Goal: Book appointment/travel/reservation

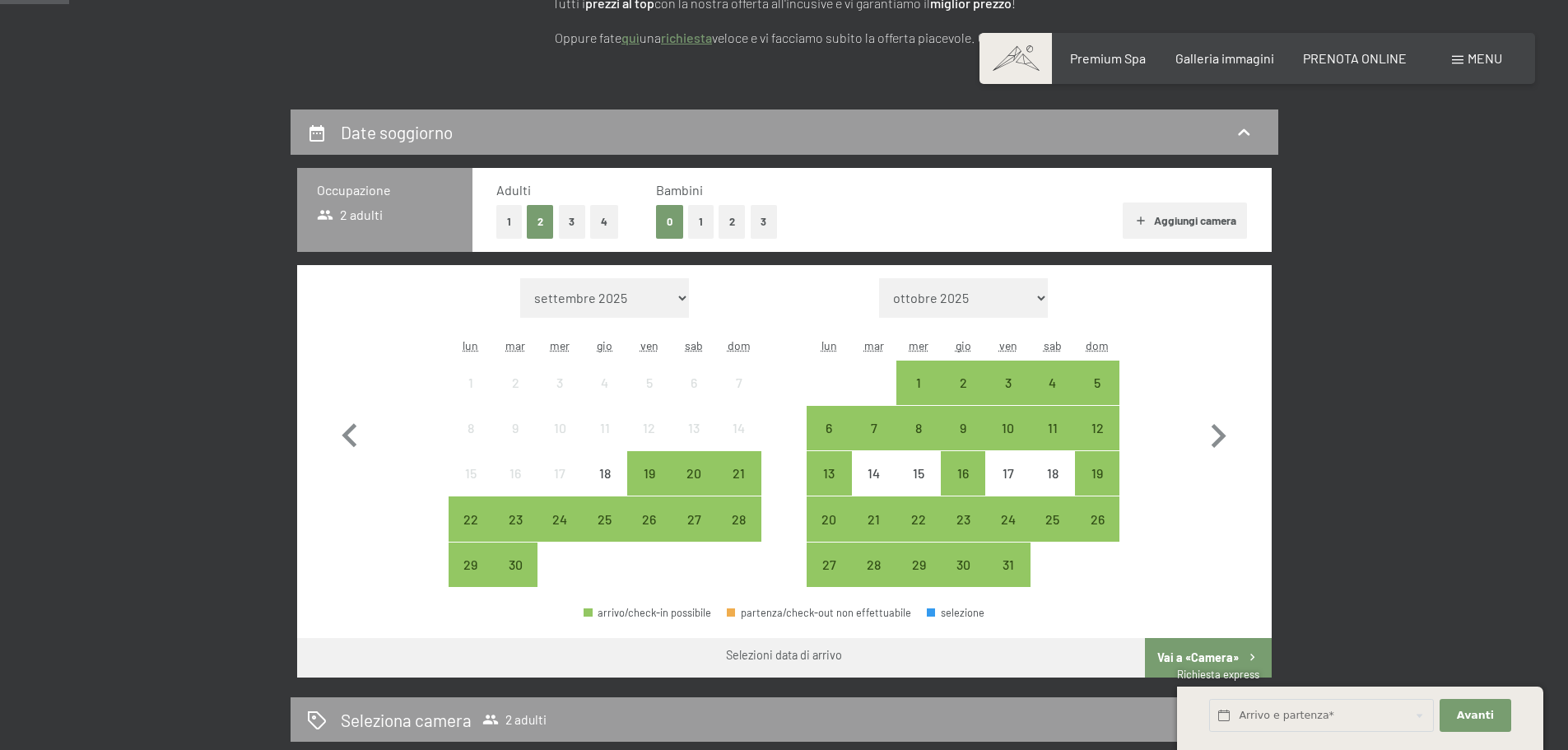
scroll to position [329, 0]
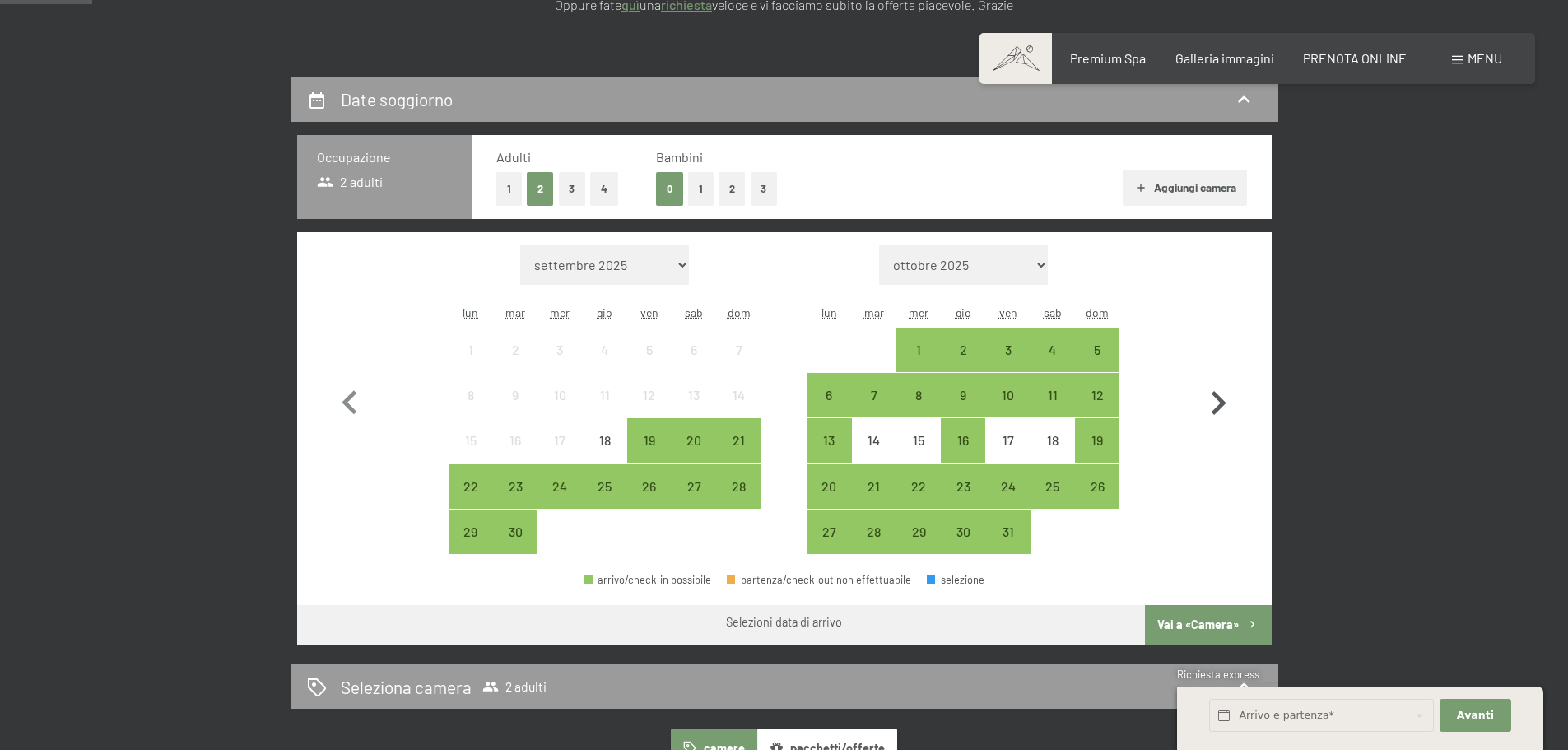
click at [1217, 412] on icon "button" at bounding box center [1219, 403] width 15 height 24
select select "[DATE]"
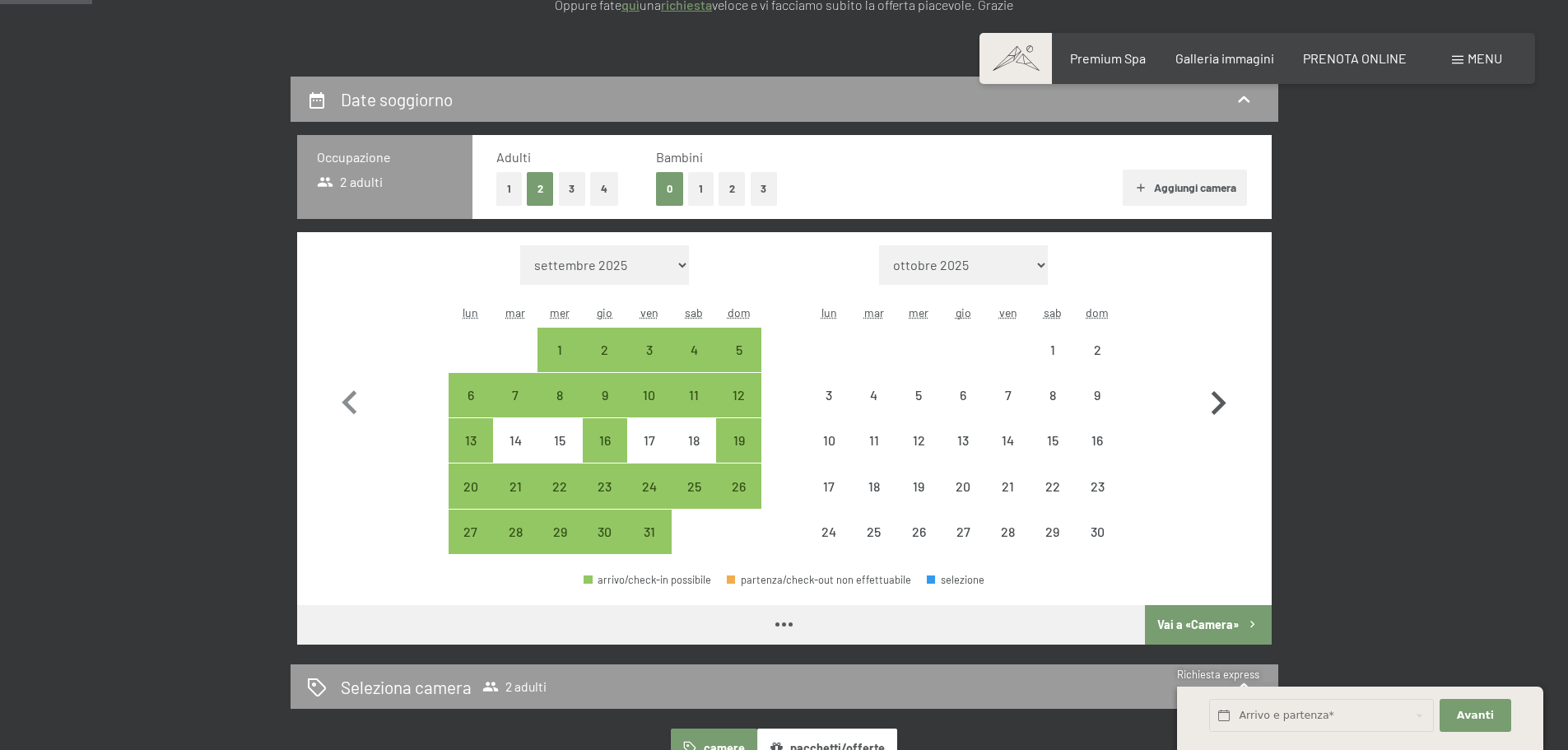
select select "[DATE]"
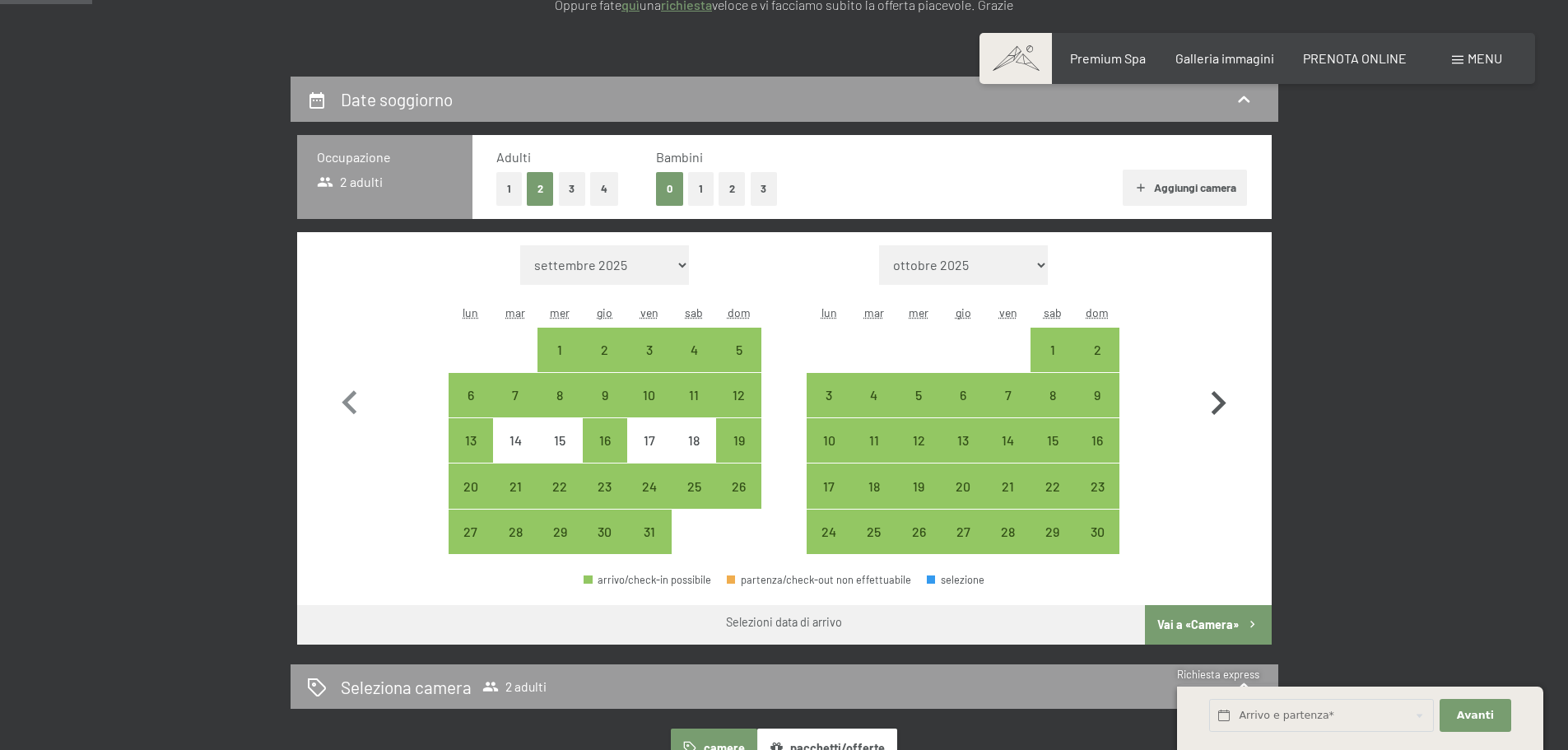
click at [1217, 412] on icon "button" at bounding box center [1219, 403] width 15 height 24
select select "[DATE]"
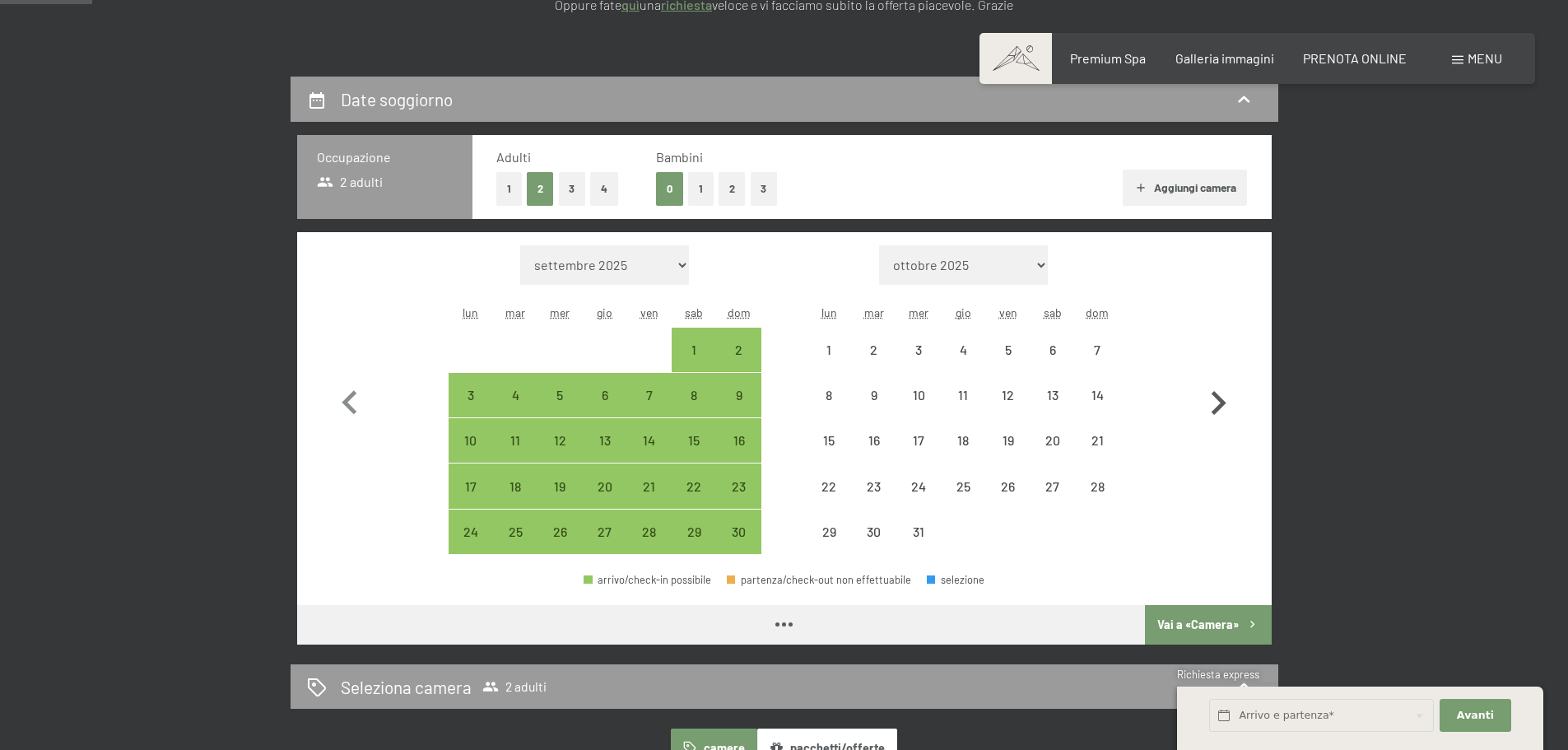
select select "[DATE]"
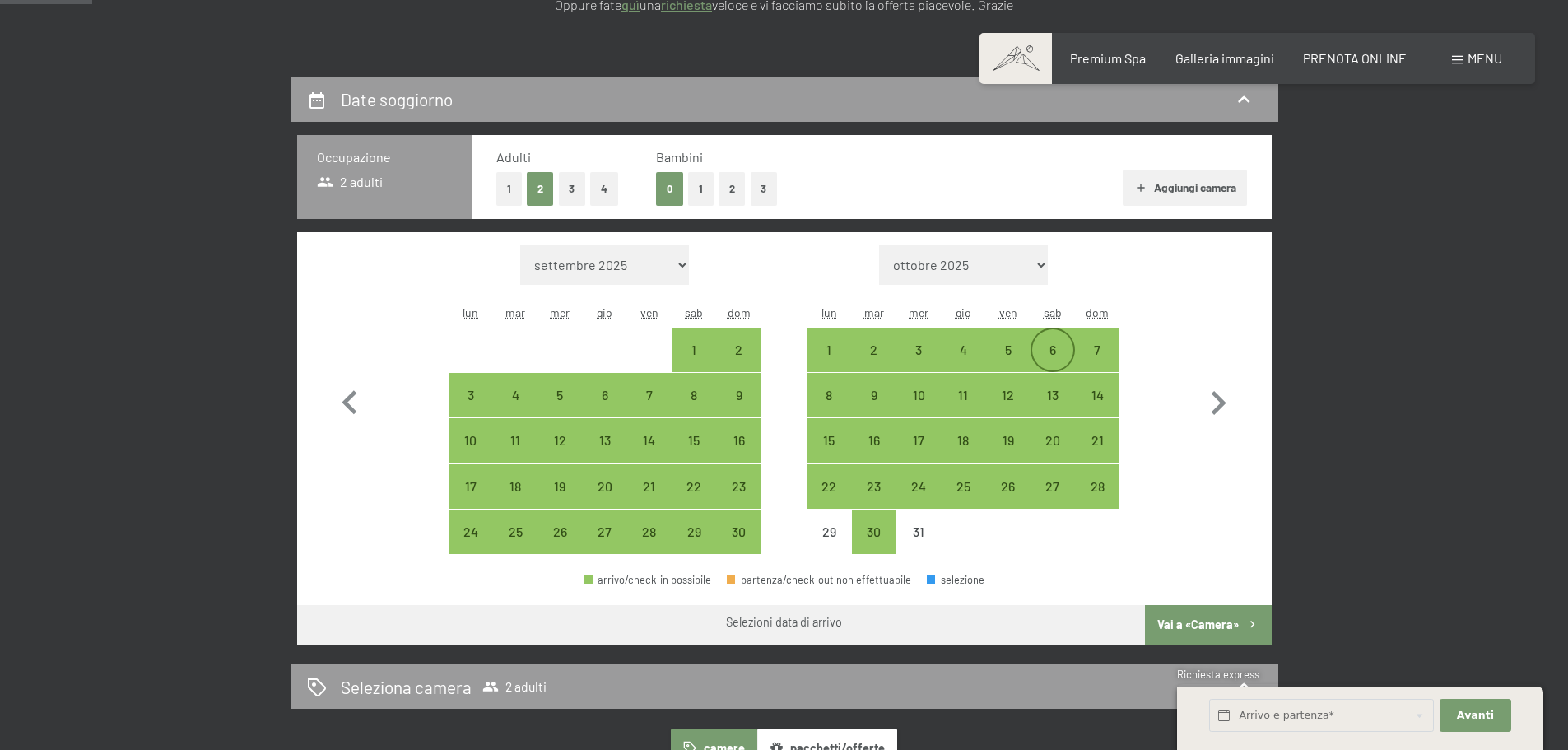
click at [1054, 360] on div "6" at bounding box center [1053, 363] width 41 height 41
select select "[DATE]"
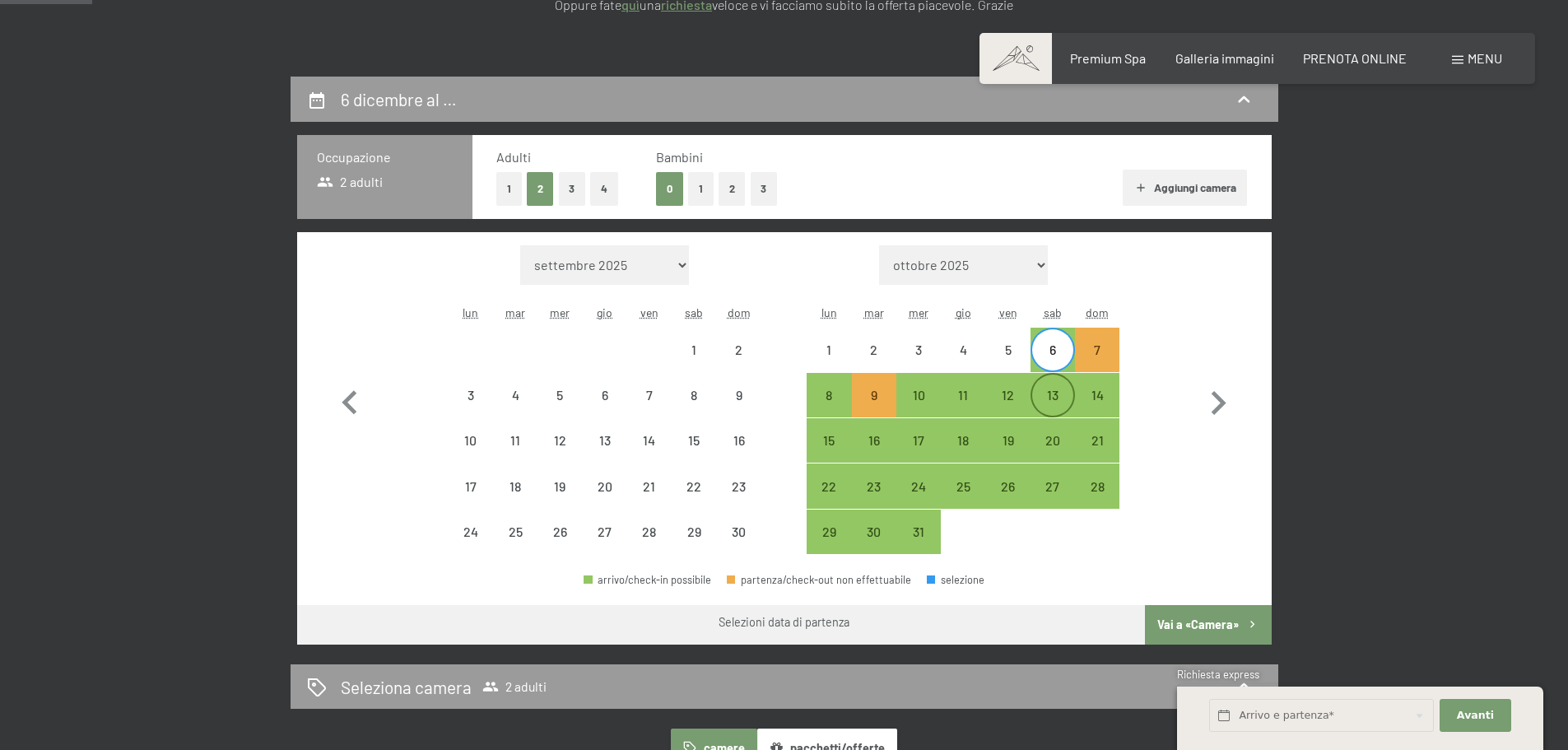
click at [1058, 402] on div "13" at bounding box center [1053, 409] width 41 height 41
select select "[DATE]"
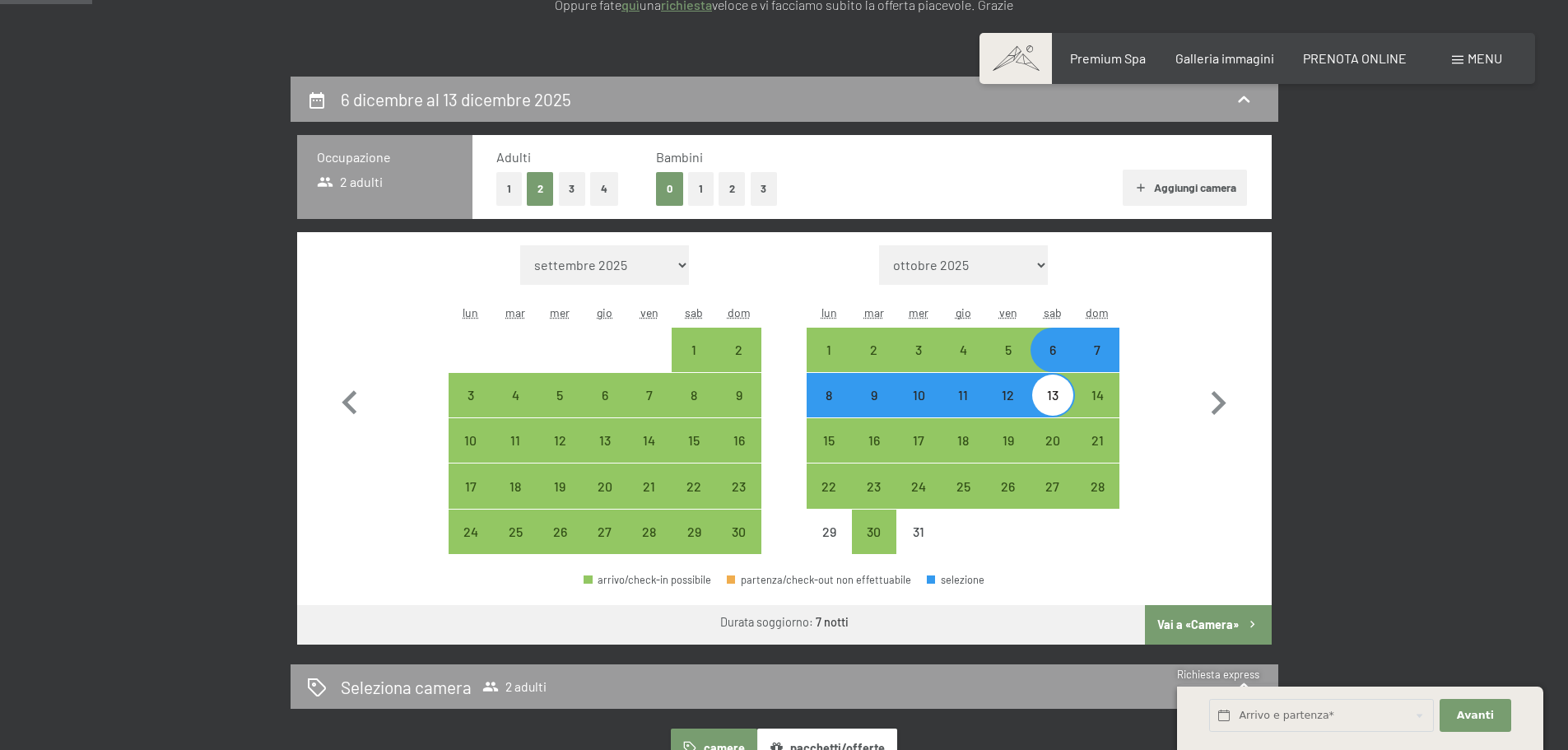
click at [1205, 620] on button "Vai a «Camera»" at bounding box center [1208, 625] width 126 height 39
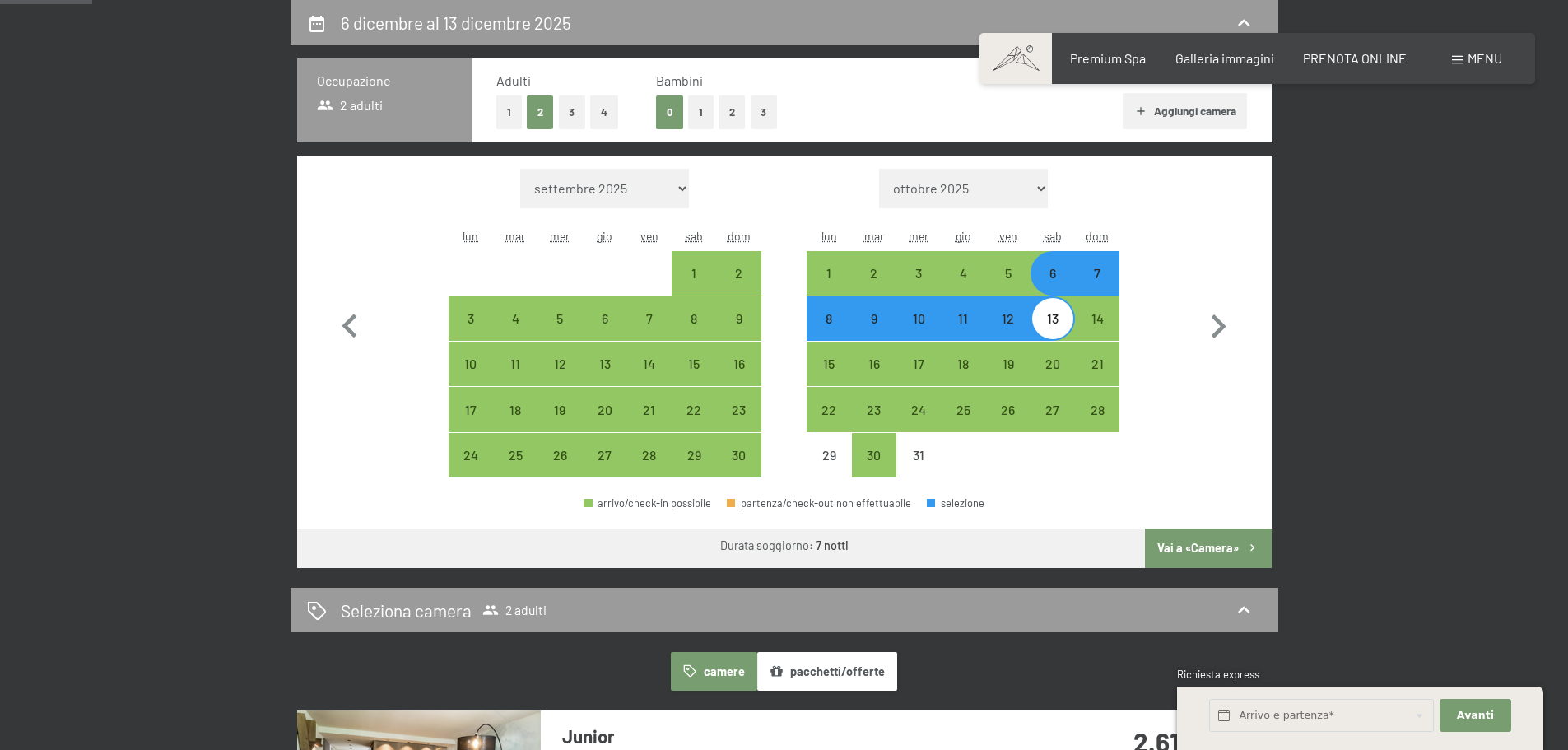
select select "[DATE]"
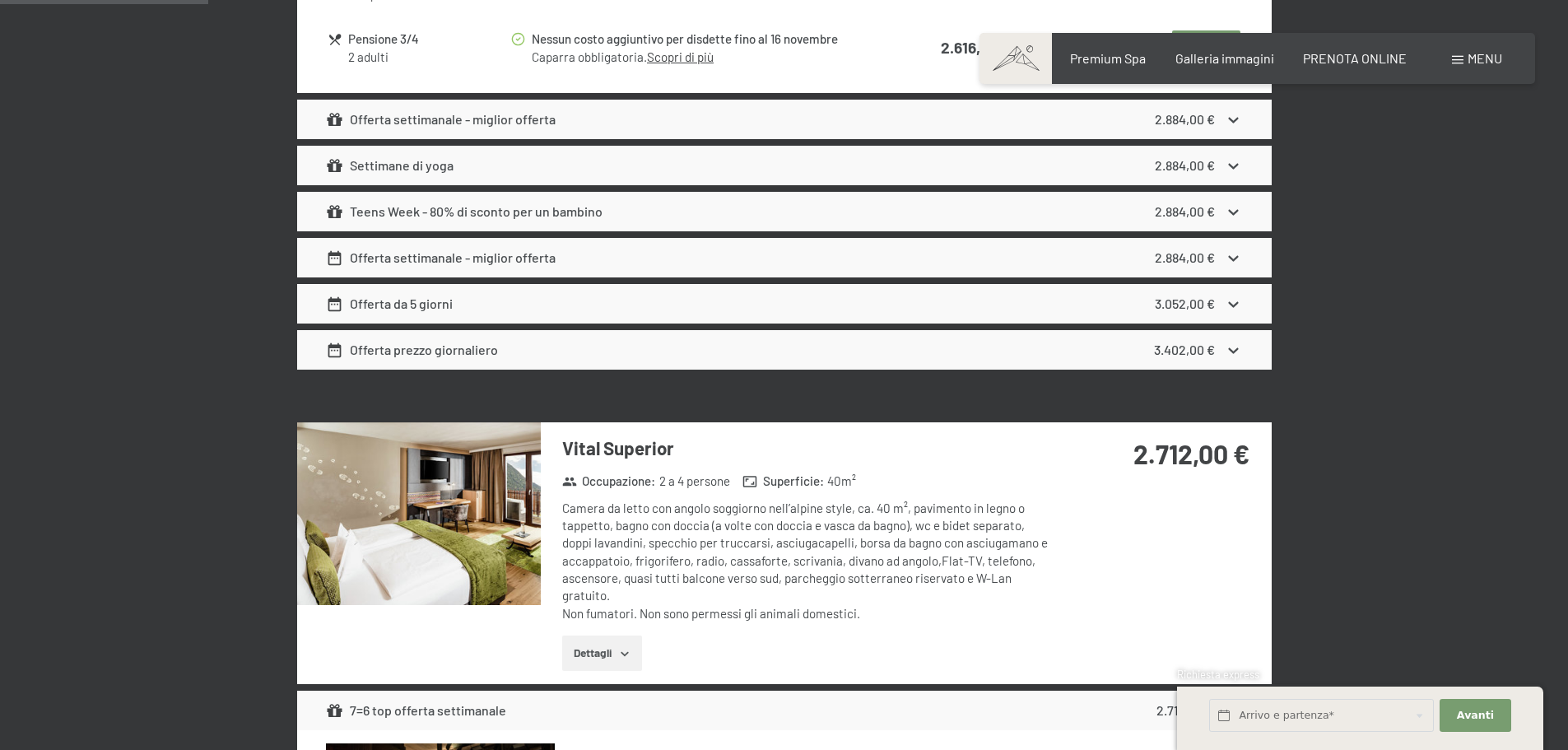
scroll to position [1453, 0]
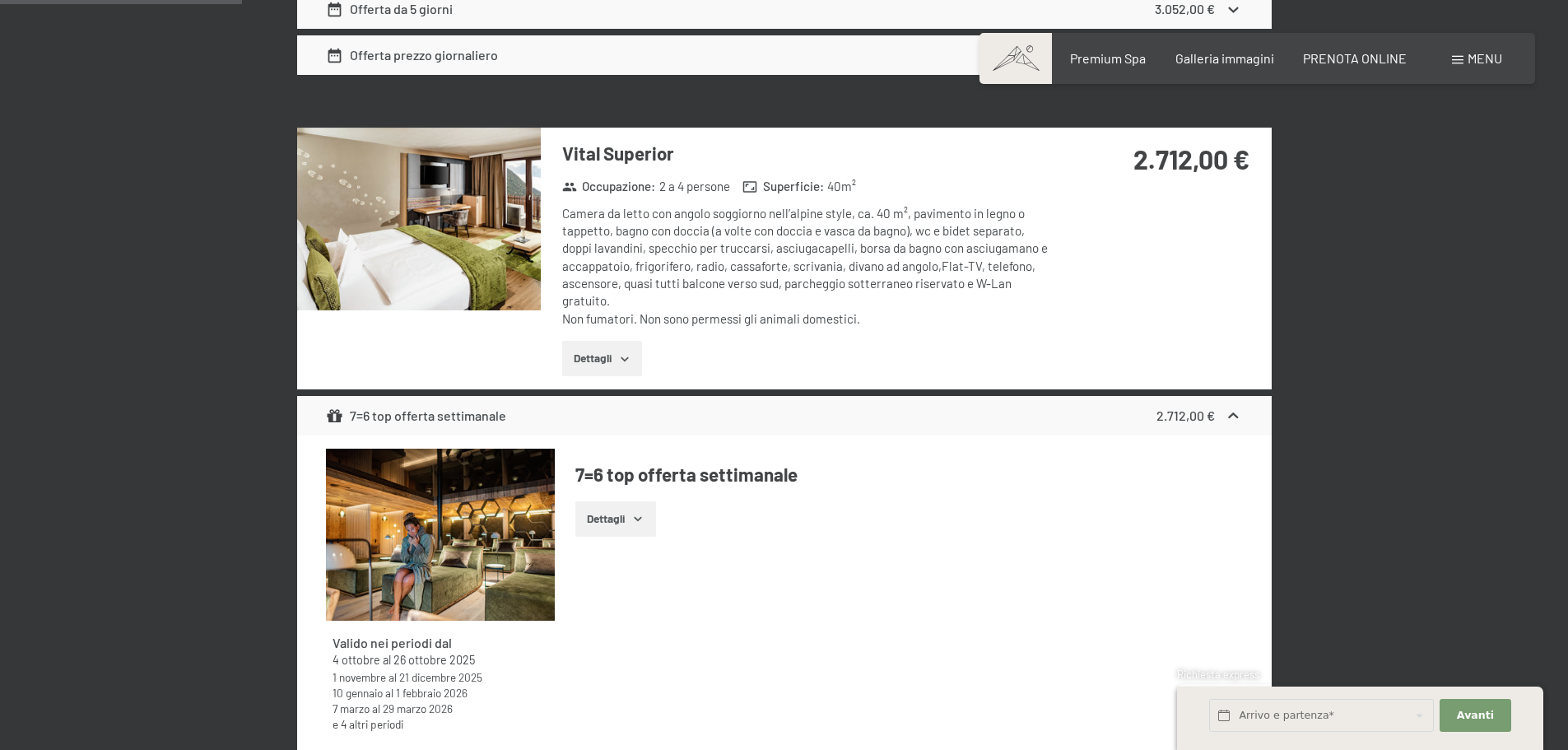
click at [626, 360] on icon "button" at bounding box center [624, 359] width 7 height 4
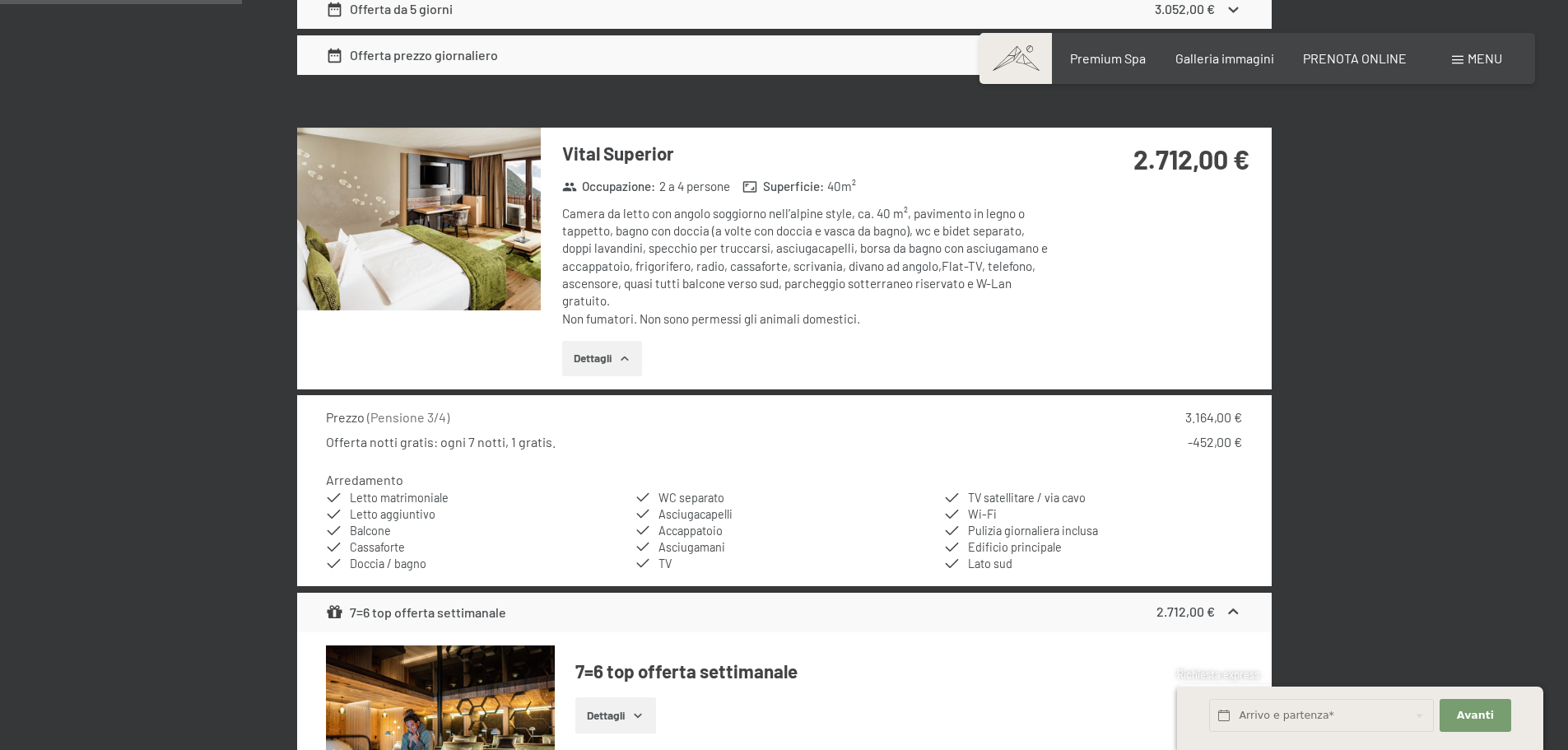
scroll to position [1371, 0]
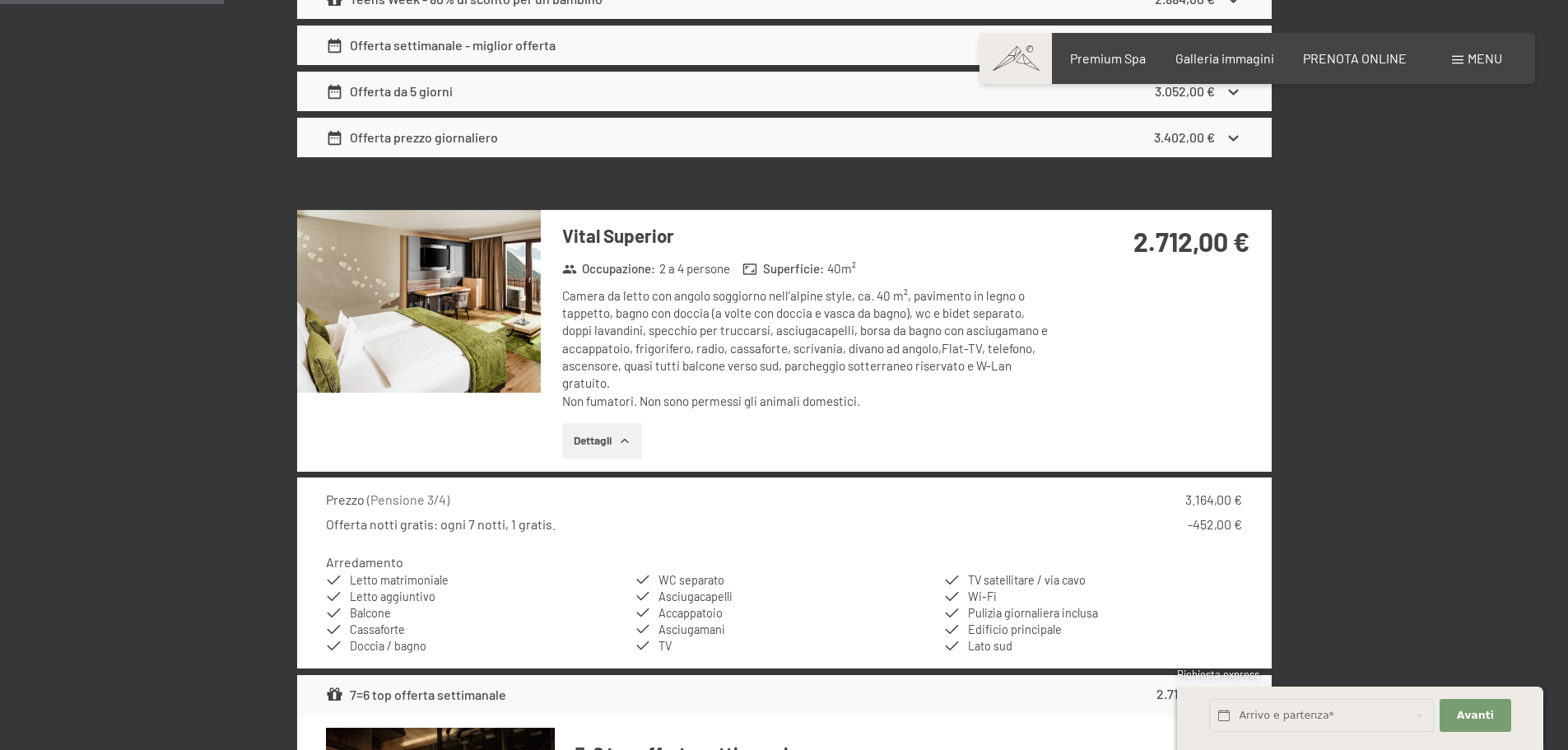
click at [522, 249] on img at bounding box center [419, 302] width 244 height 183
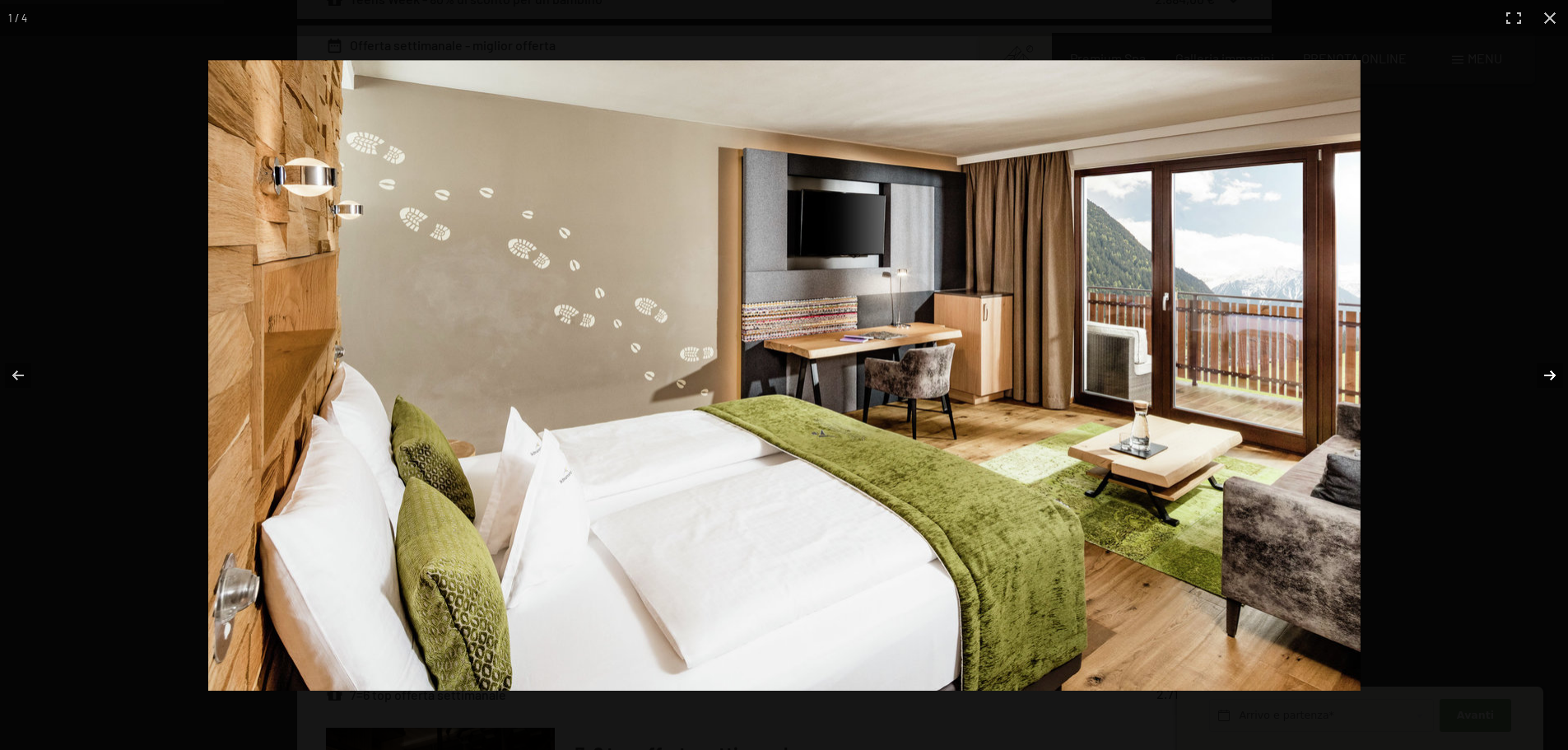
click at [1544, 374] on button "button" at bounding box center [1540, 375] width 58 height 82
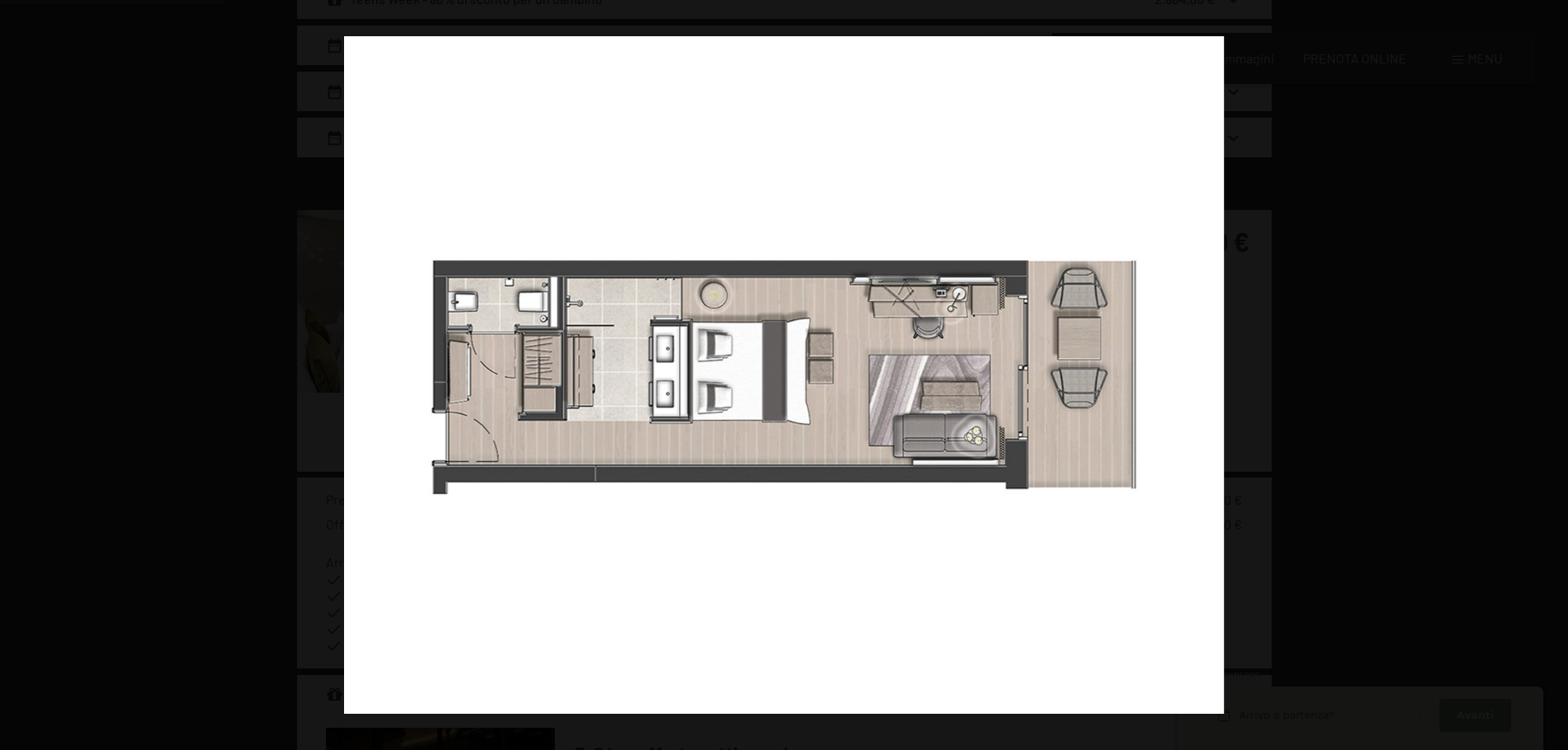
click at [1544, 374] on button "button" at bounding box center [1540, 375] width 58 height 82
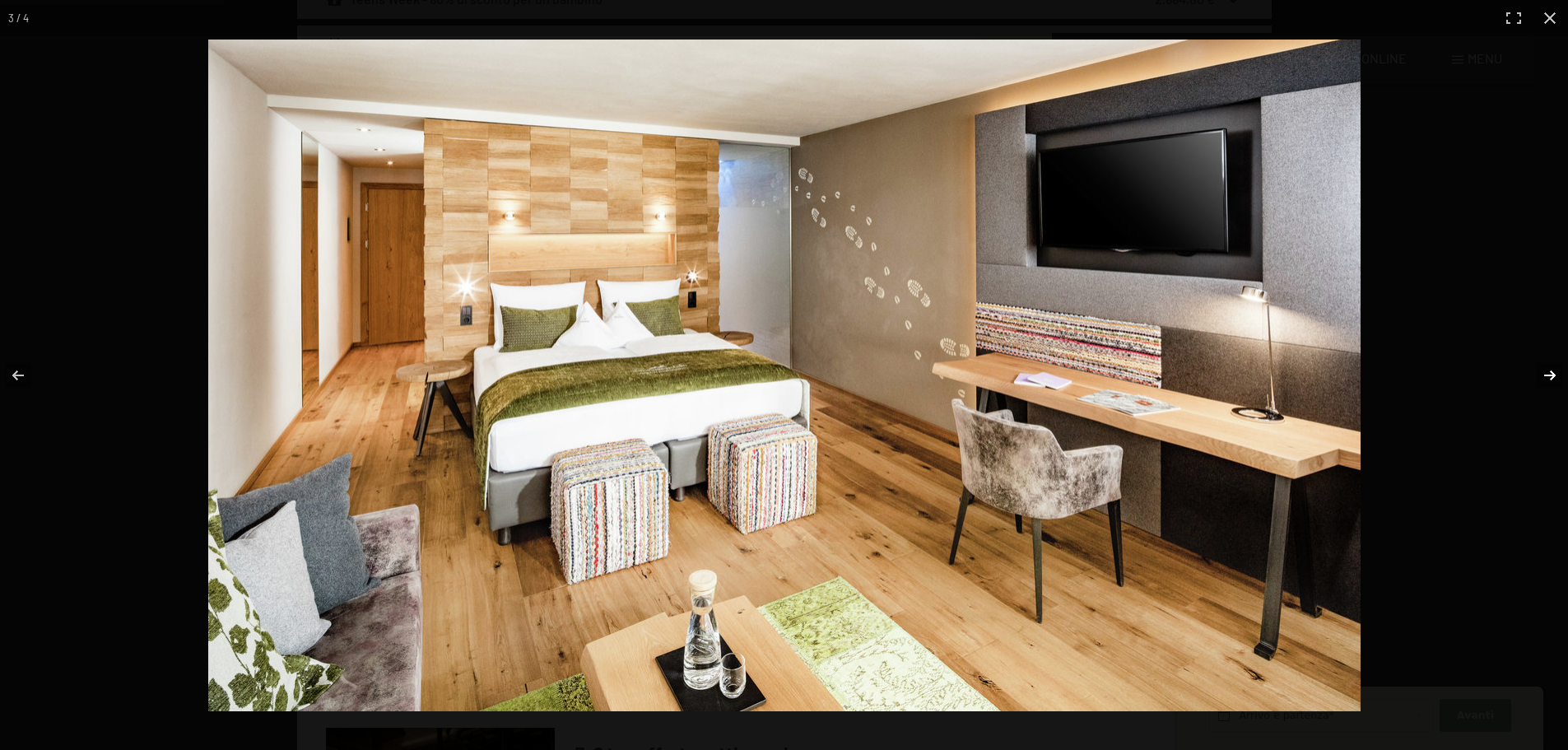
click at [1547, 366] on button "button" at bounding box center [1540, 375] width 58 height 82
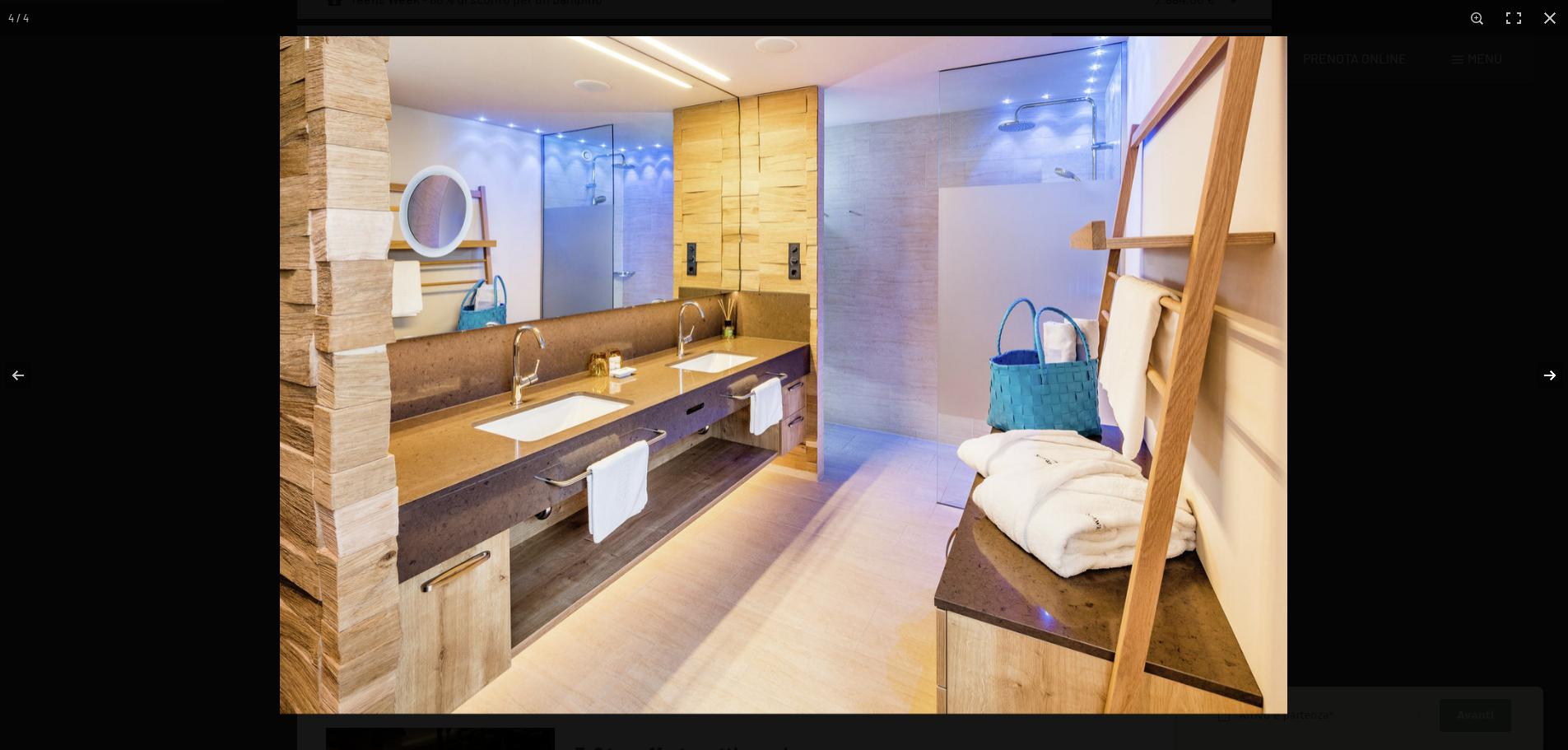
click at [1540, 373] on button "button" at bounding box center [1540, 375] width 58 height 82
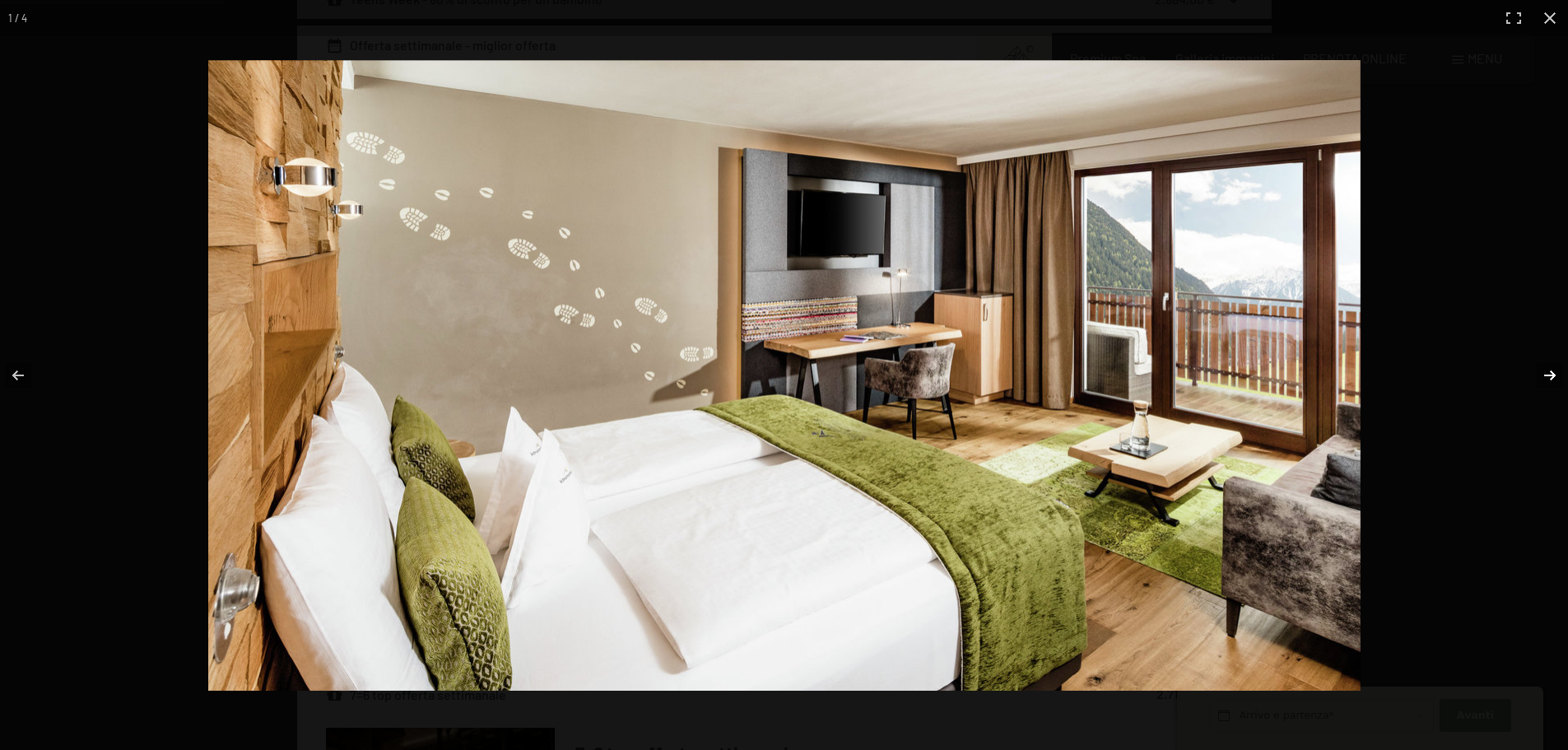
click at [1540, 373] on button "button" at bounding box center [1540, 375] width 58 height 82
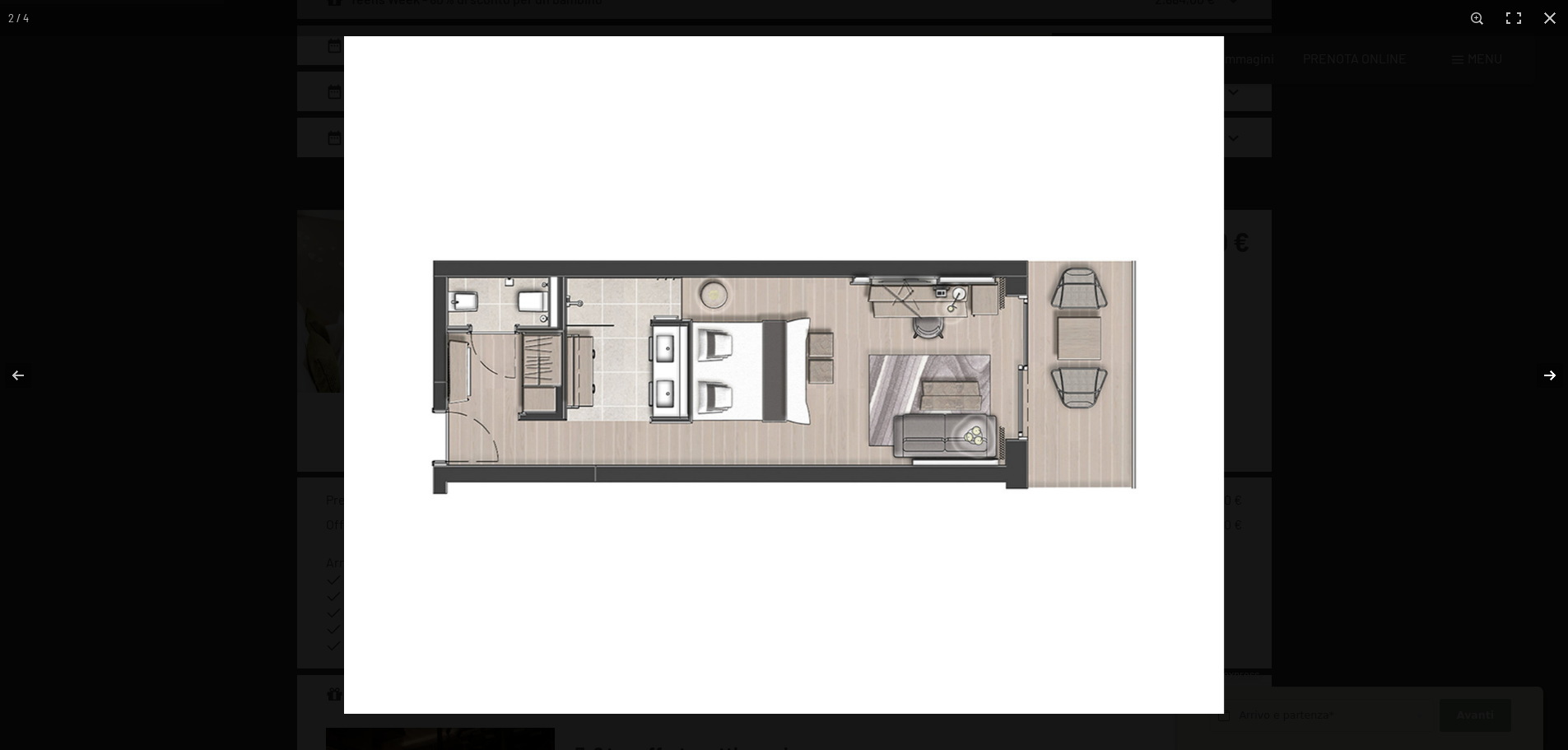
click at [1540, 373] on button "button" at bounding box center [1540, 375] width 58 height 82
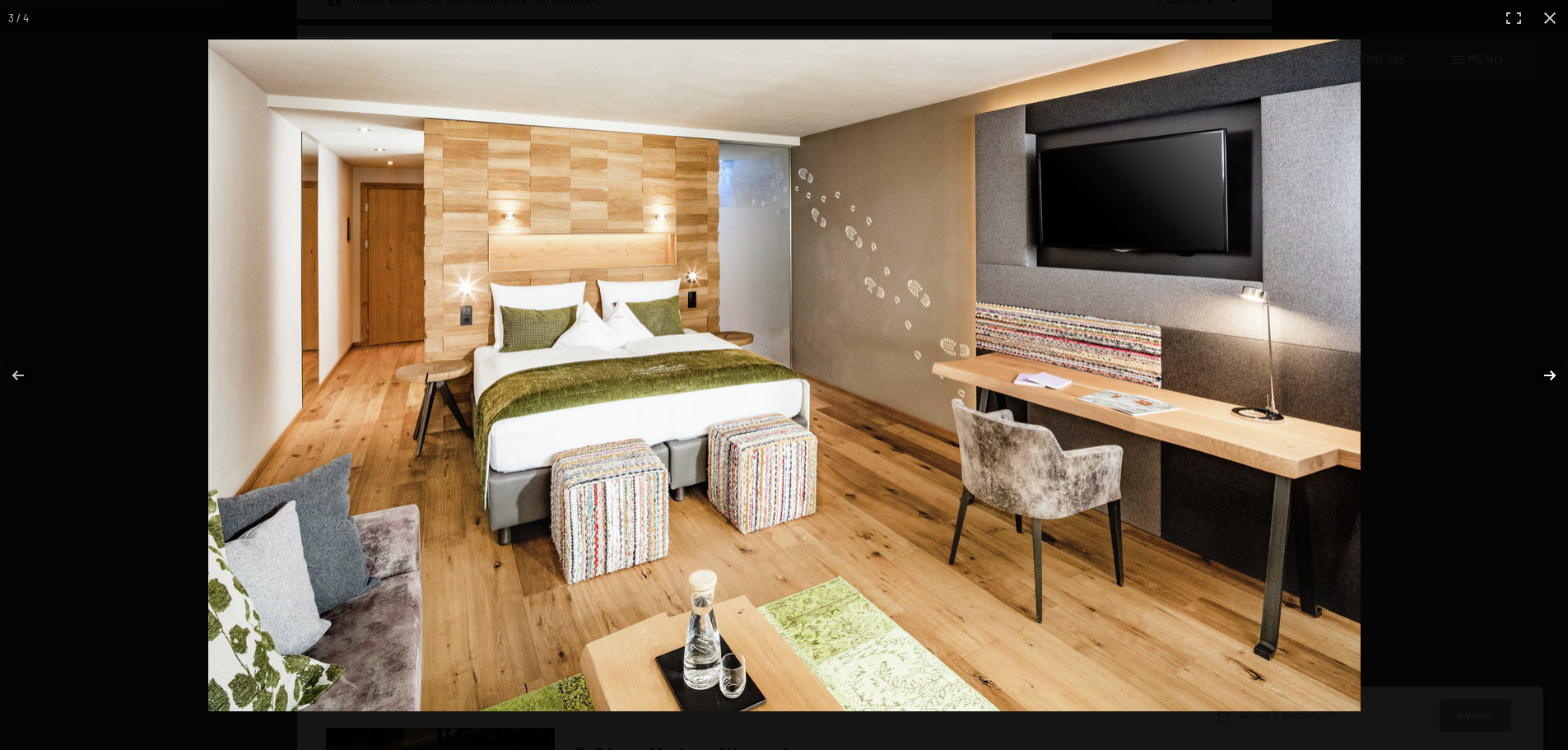
click at [1540, 373] on button "button" at bounding box center [1540, 375] width 58 height 82
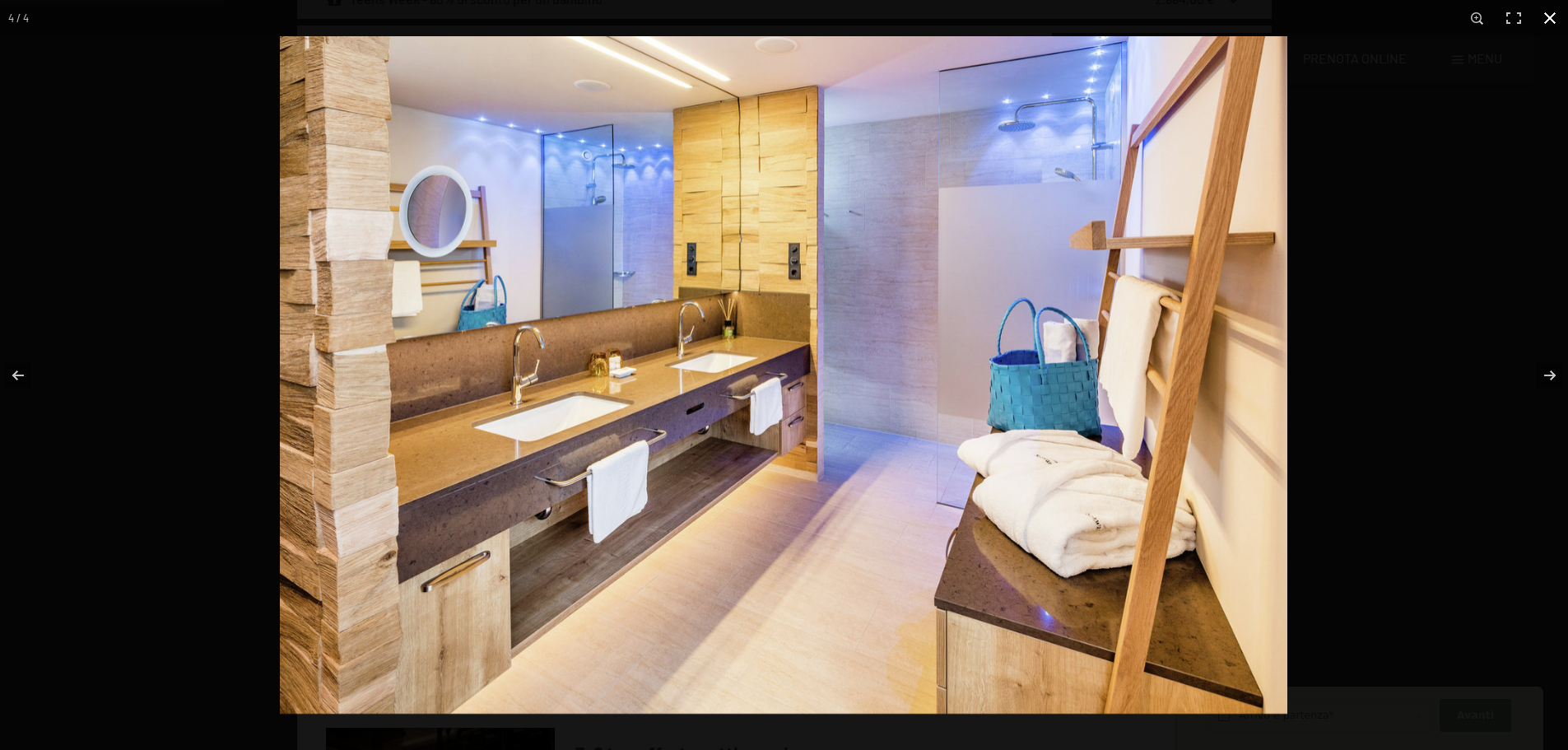
click at [1547, 21] on button "button" at bounding box center [1550, 18] width 36 height 36
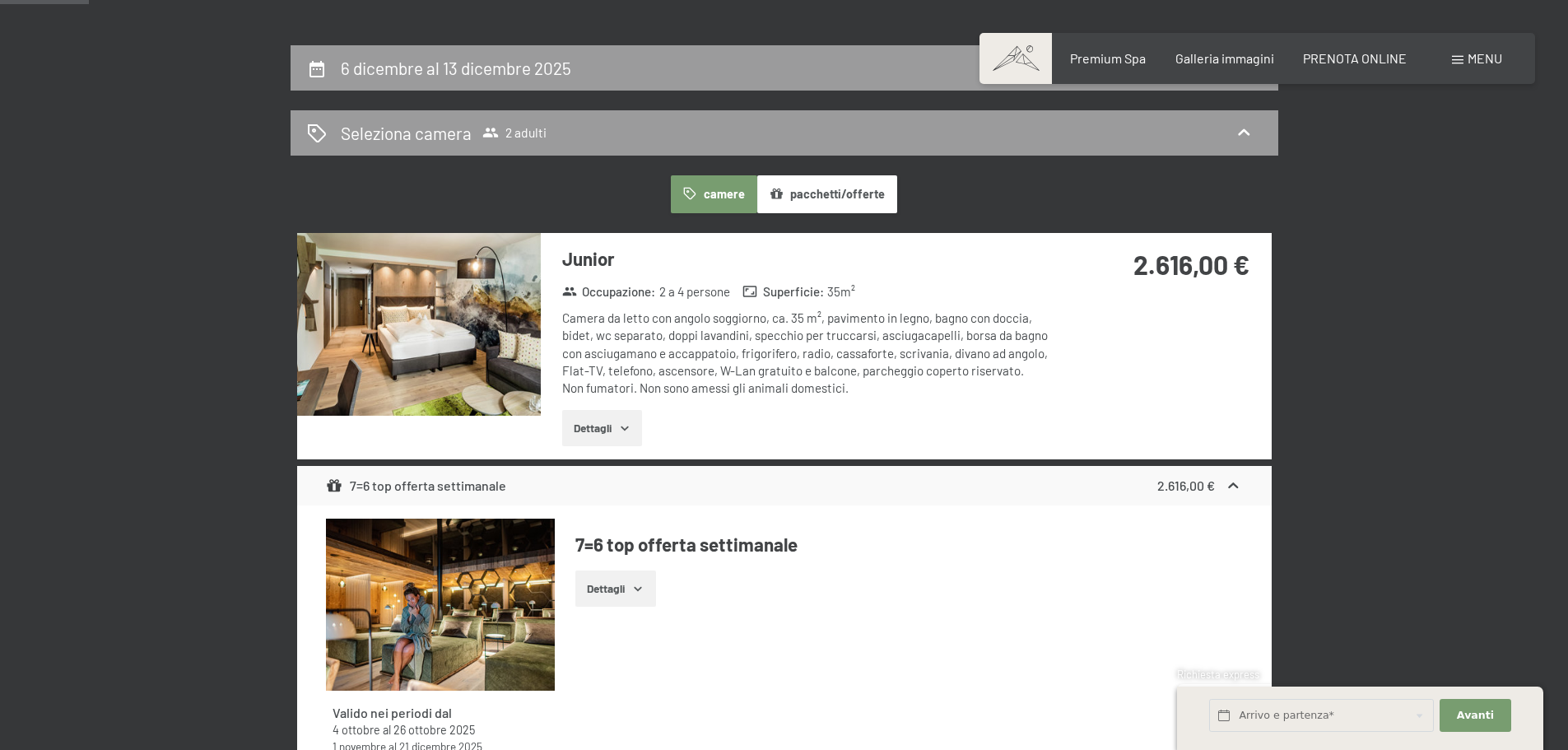
scroll to position [301, 0]
